Goal: Transaction & Acquisition: Obtain resource

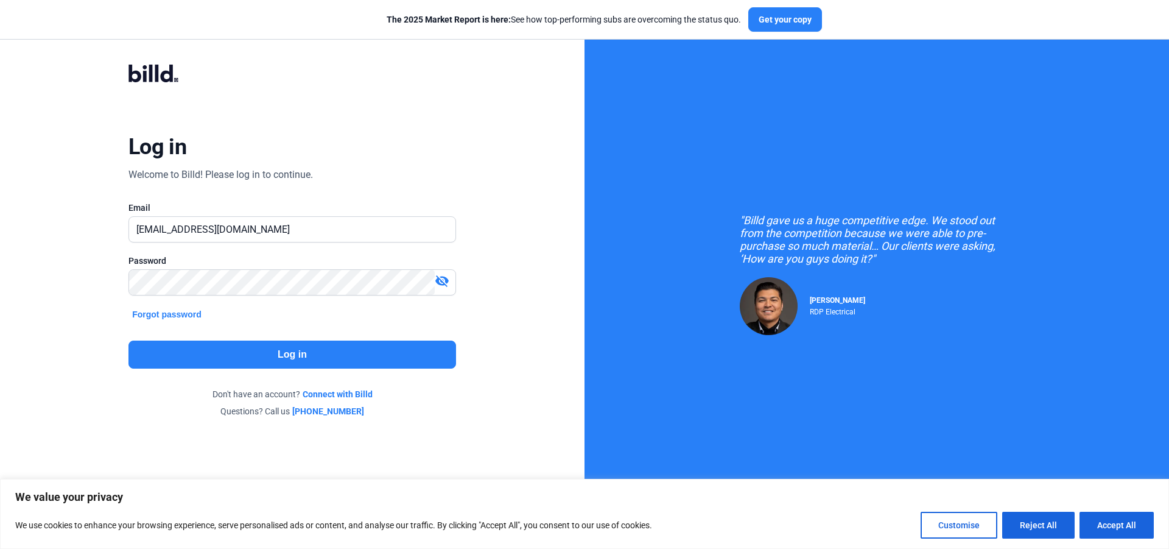
click at [296, 355] on button "Log in" at bounding box center [292, 354] width 328 height 28
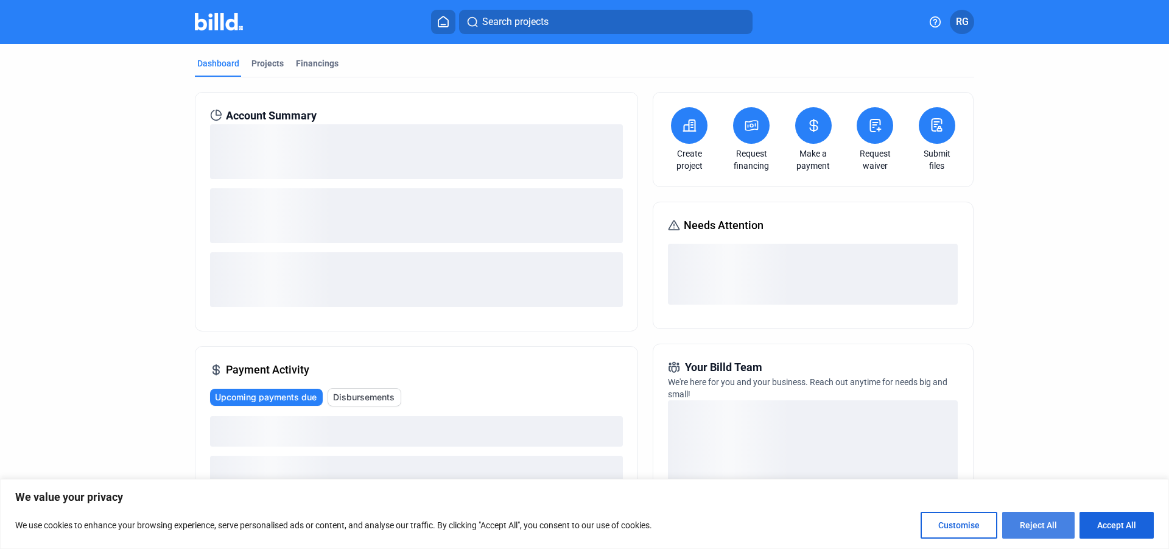
click at [1028, 524] on button "Reject All" at bounding box center [1038, 524] width 72 height 27
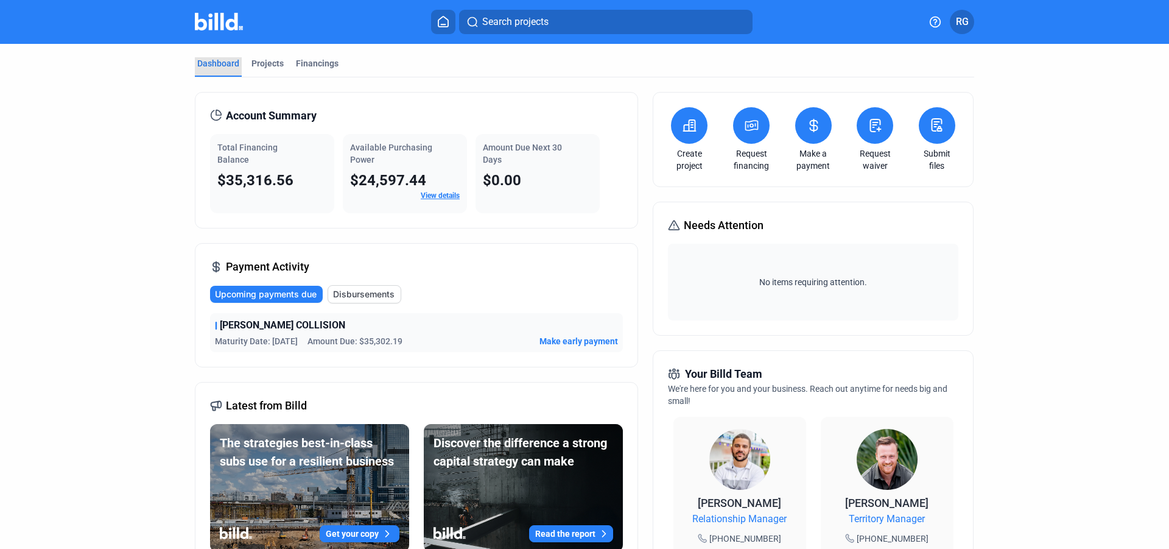
click at [226, 65] on div "Dashboard" at bounding box center [218, 63] width 42 height 12
click at [266, 63] on div "Projects" at bounding box center [267, 63] width 32 height 12
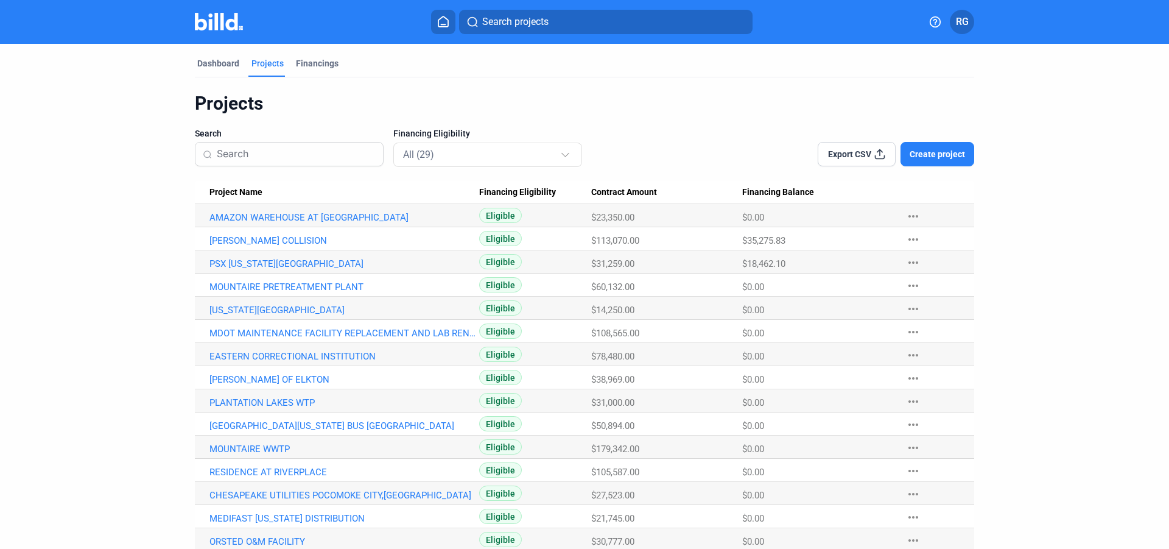
click at [933, 151] on span "Create project" at bounding box center [937, 154] width 55 height 12
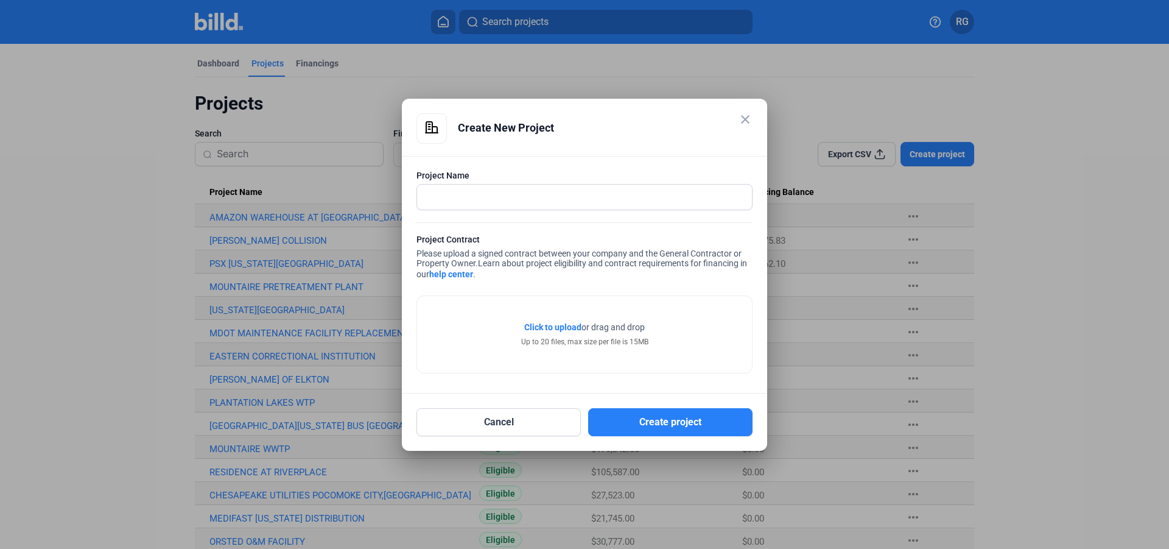
click at [747, 123] on mat-icon "close" at bounding box center [745, 119] width 15 height 15
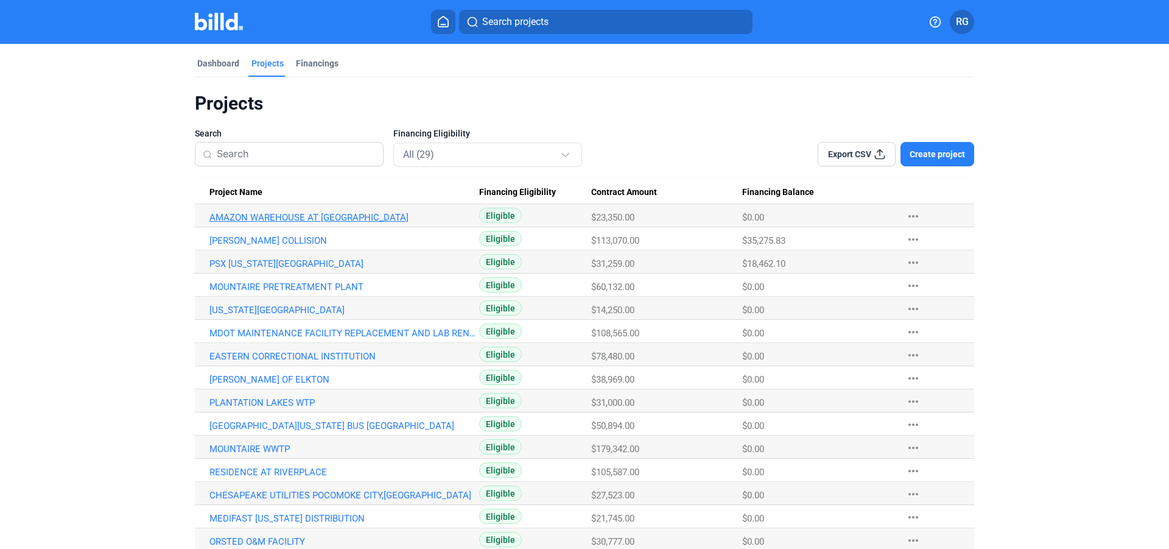
click at [345, 218] on link "AMAZON WAREHOUSE AT [GEOGRAPHIC_DATA]" at bounding box center [344, 217] width 270 height 11
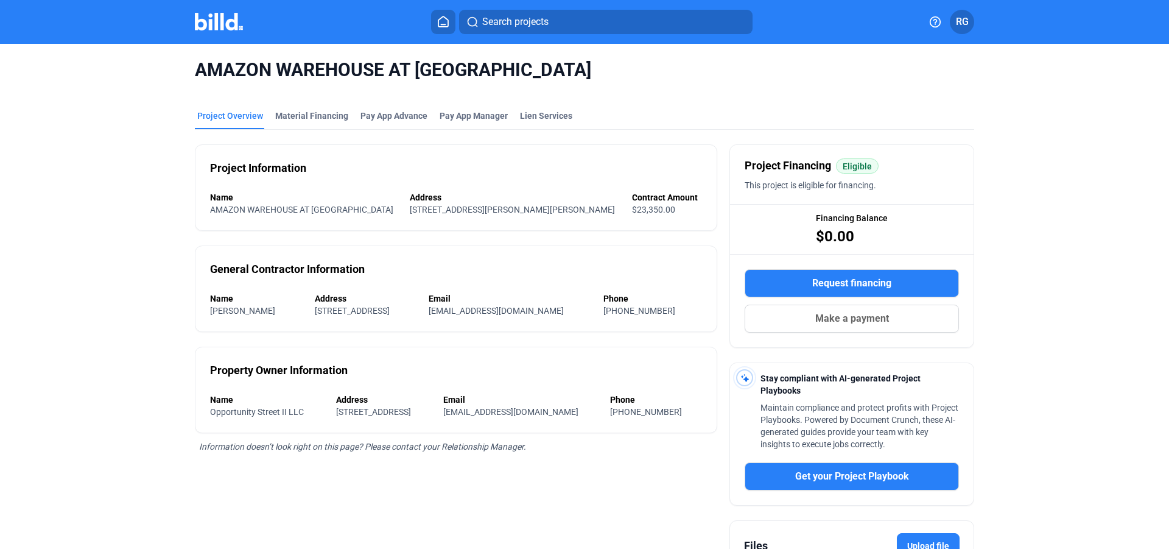
click at [868, 279] on span "Request financing" at bounding box center [851, 283] width 79 height 15
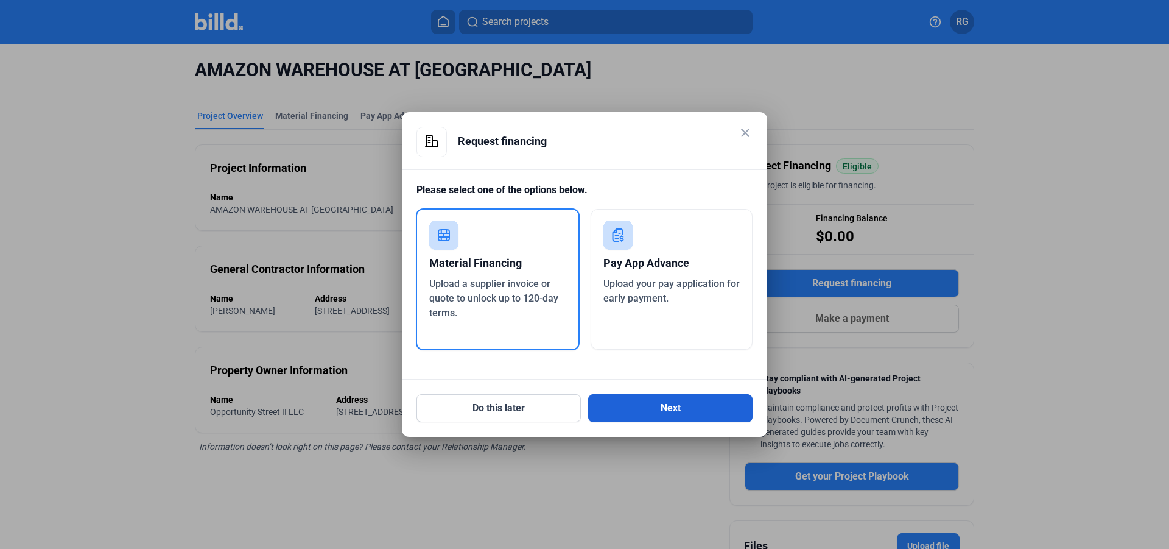
click at [675, 412] on button "Next" at bounding box center [670, 408] width 164 height 28
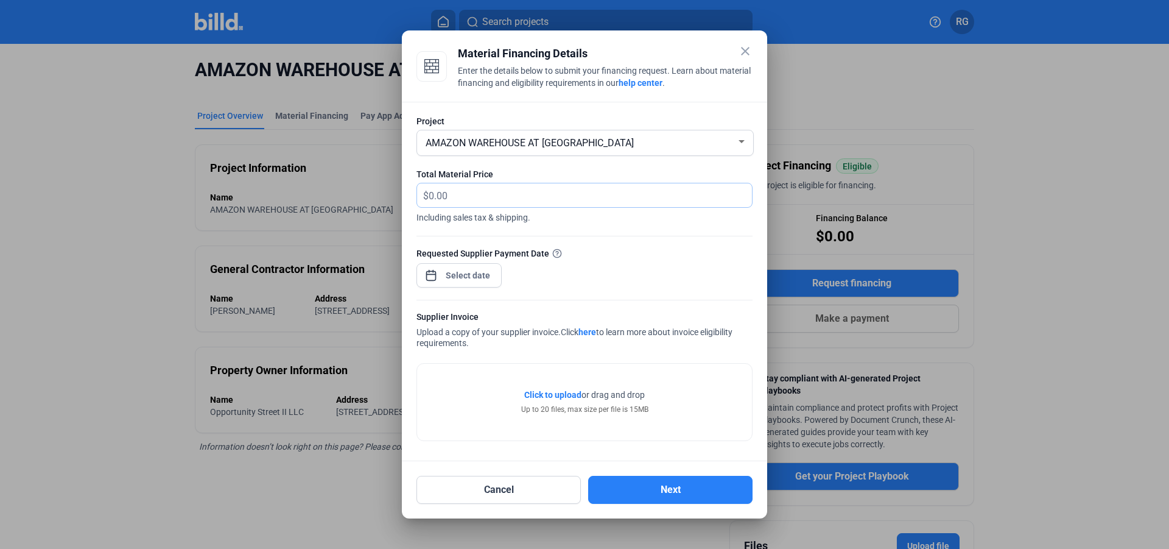
click at [520, 193] on input "text" at bounding box center [583, 195] width 309 height 24
type input "8,212.22"
click at [480, 281] on input at bounding box center [468, 275] width 52 height 15
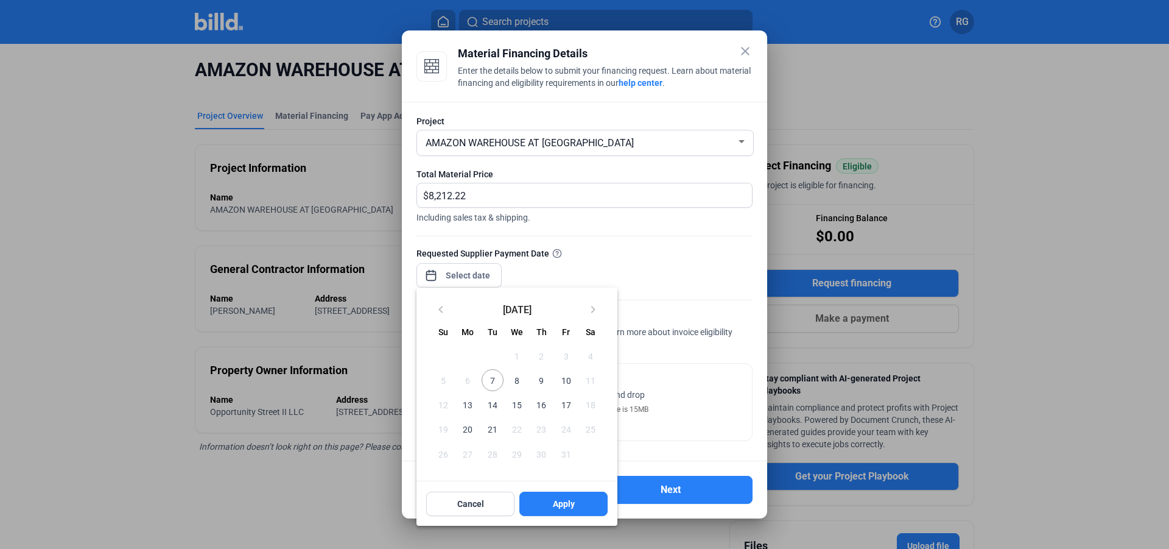
click at [567, 378] on span "10" at bounding box center [566, 380] width 22 height 22
click at [553, 500] on span "Apply" at bounding box center [564, 503] width 22 height 12
type input "[DATE]"
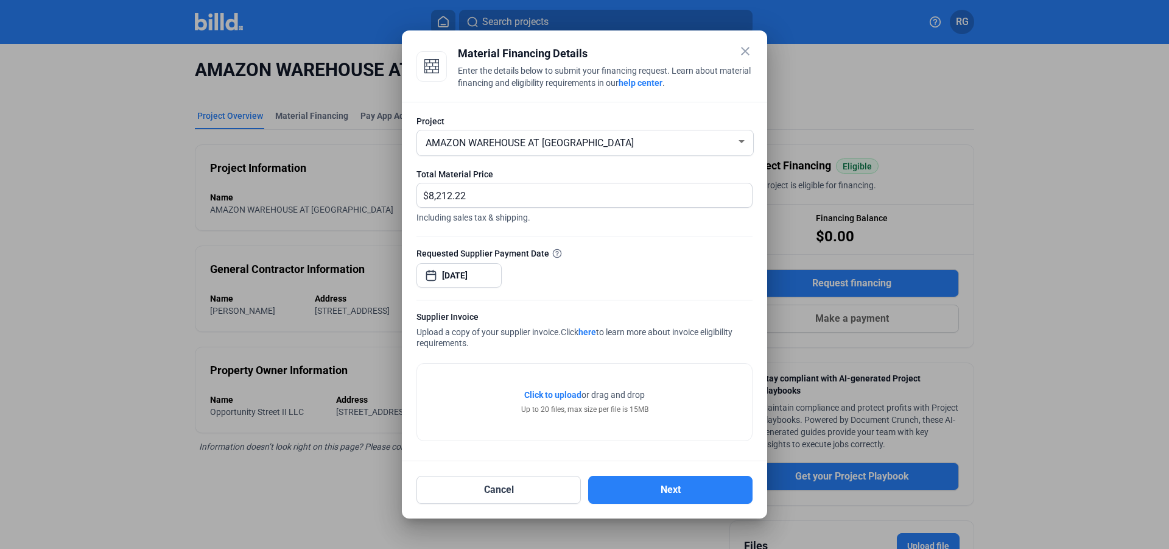
click at [563, 395] on span "Click to upload" at bounding box center [552, 395] width 57 height 10
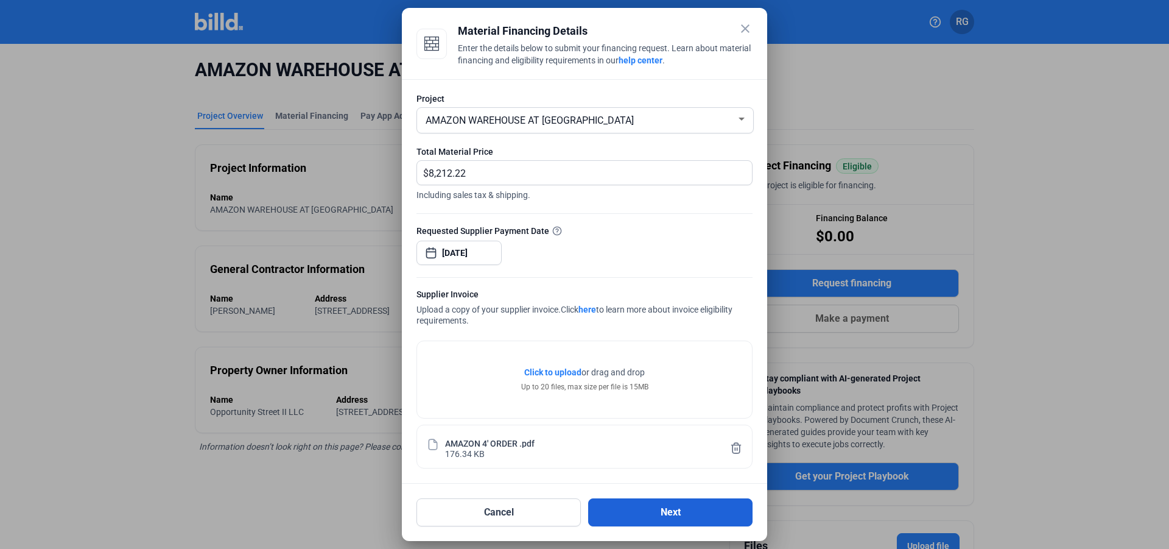
click at [679, 515] on button "Next" at bounding box center [670, 512] width 164 height 28
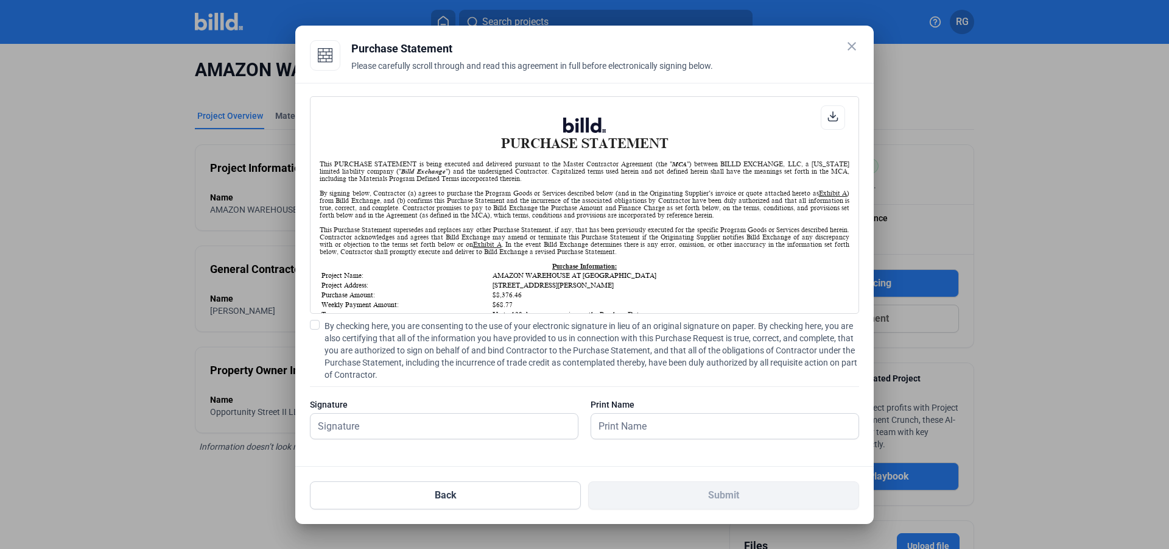
scroll to position [1, 0]
click at [367, 423] on input "text" at bounding box center [437, 425] width 254 height 25
type input "[PERSON_NAME]"
click at [665, 428] on input "text" at bounding box center [718, 425] width 254 height 25
type input "[PERSON_NAME]"
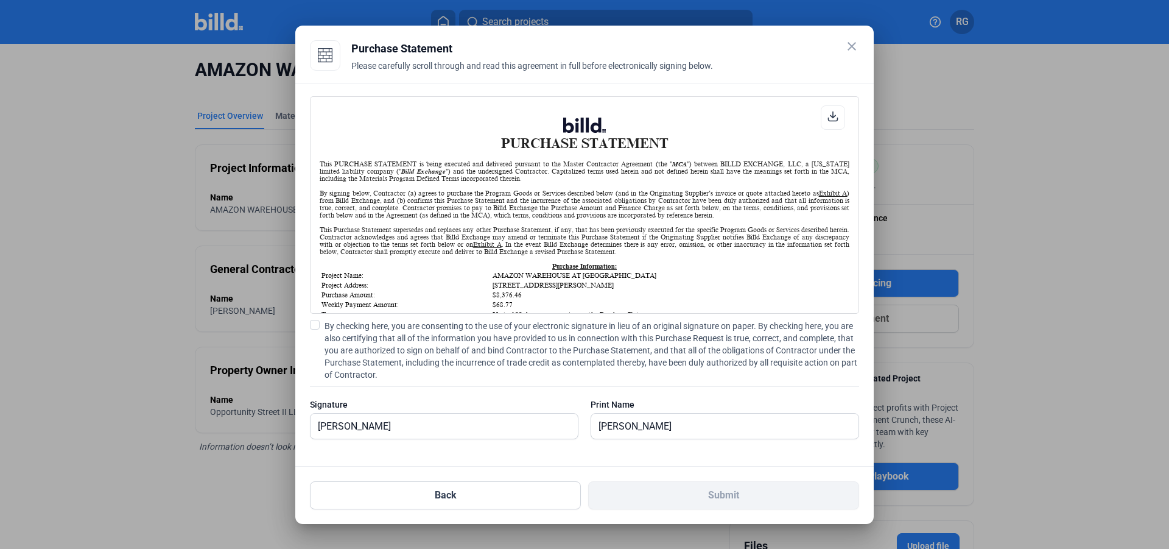
click at [317, 323] on span at bounding box center [315, 325] width 10 height 10
click at [316, 323] on span at bounding box center [315, 325] width 10 height 10
click at [0, 0] on input "By checking here, you are consenting to the use of your electronic signature in…" at bounding box center [0, 0] width 0 height 0
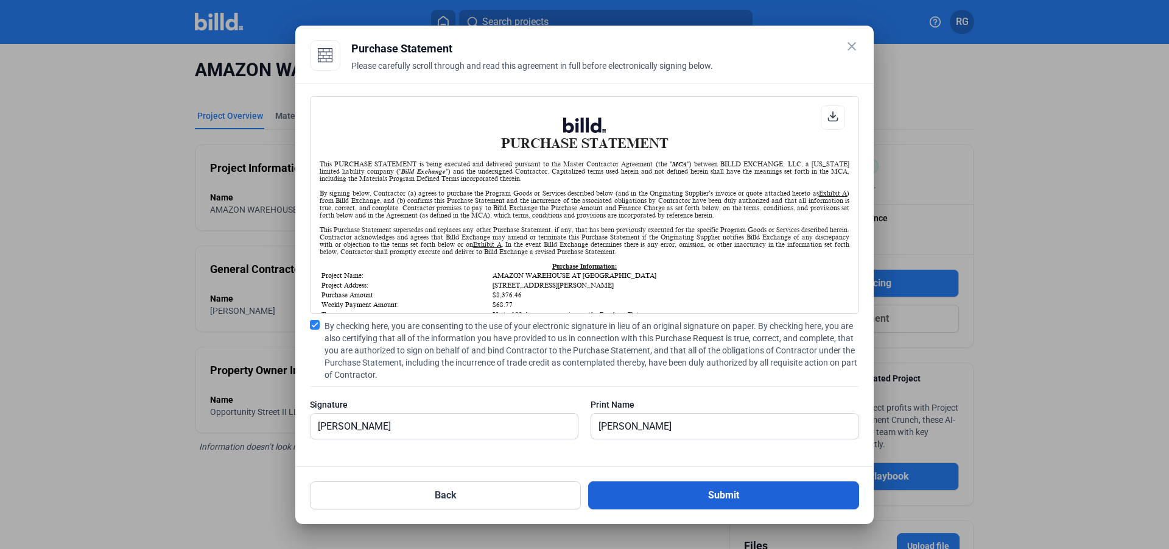
click at [728, 496] on button "Submit" at bounding box center [723, 495] width 271 height 28
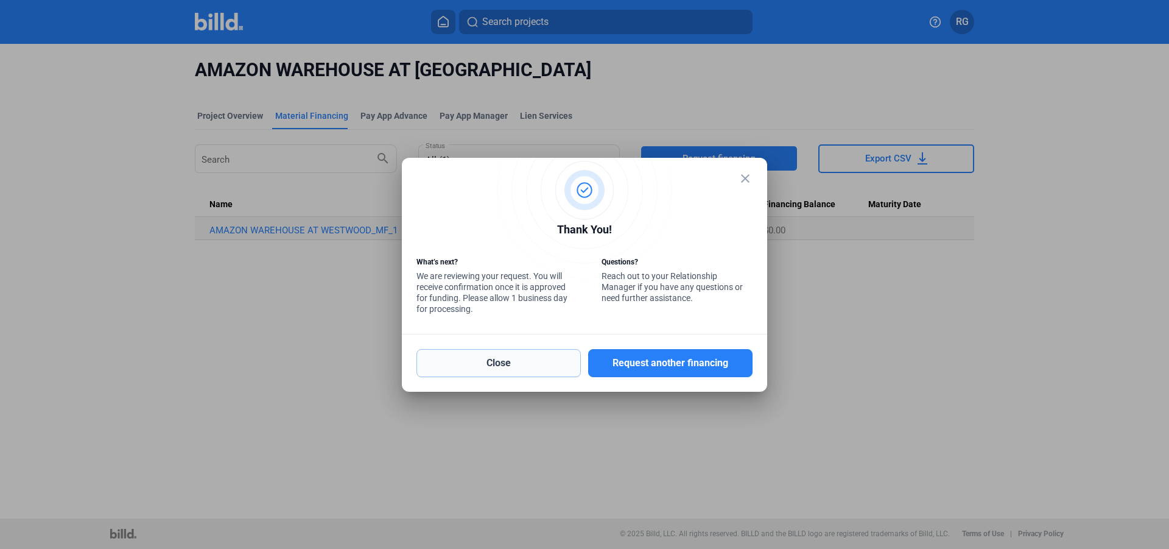
click at [508, 360] on button "Close" at bounding box center [498, 363] width 164 height 28
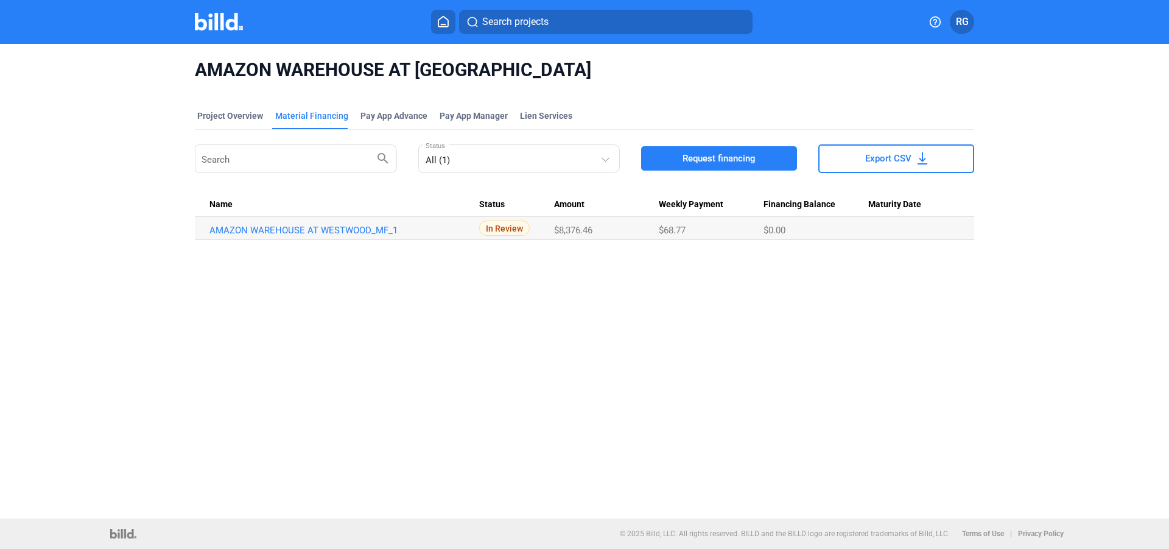
click at [960, 16] on span "RG" at bounding box center [962, 22] width 13 height 15
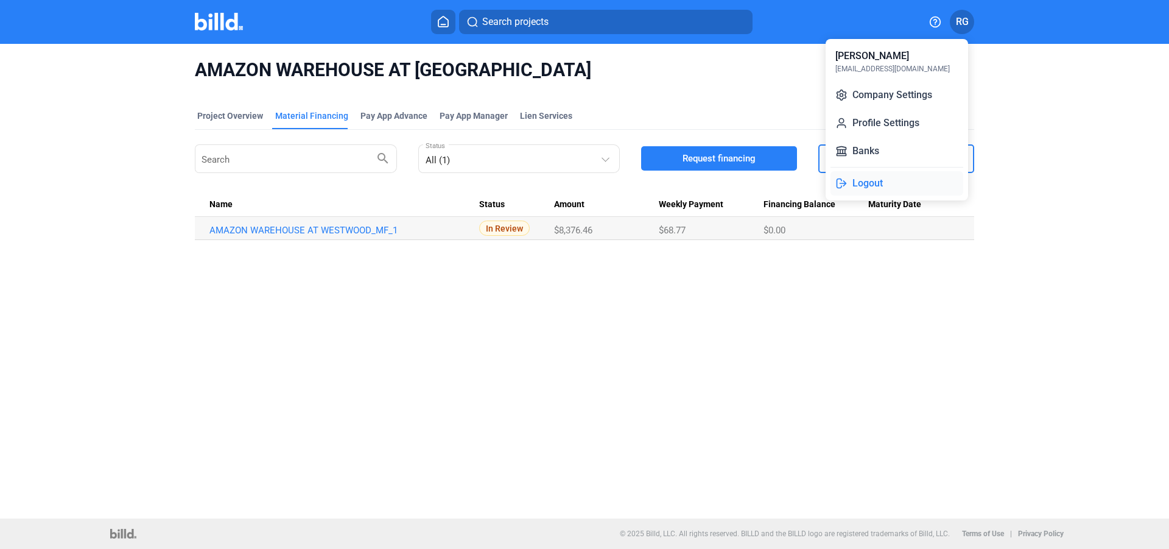
click at [868, 177] on button "Logout" at bounding box center [896, 183] width 133 height 24
